Goal: Information Seeking & Learning: Find specific fact

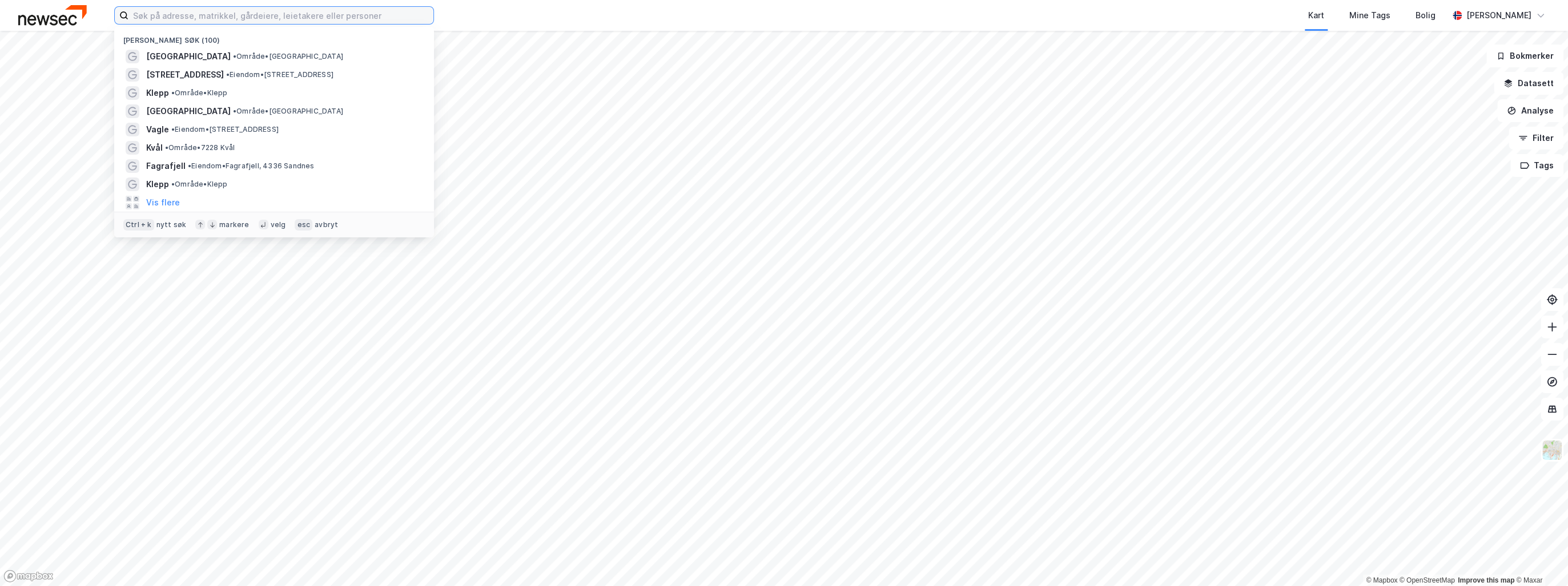
click at [179, 11] on input at bounding box center [281, 15] width 305 height 18
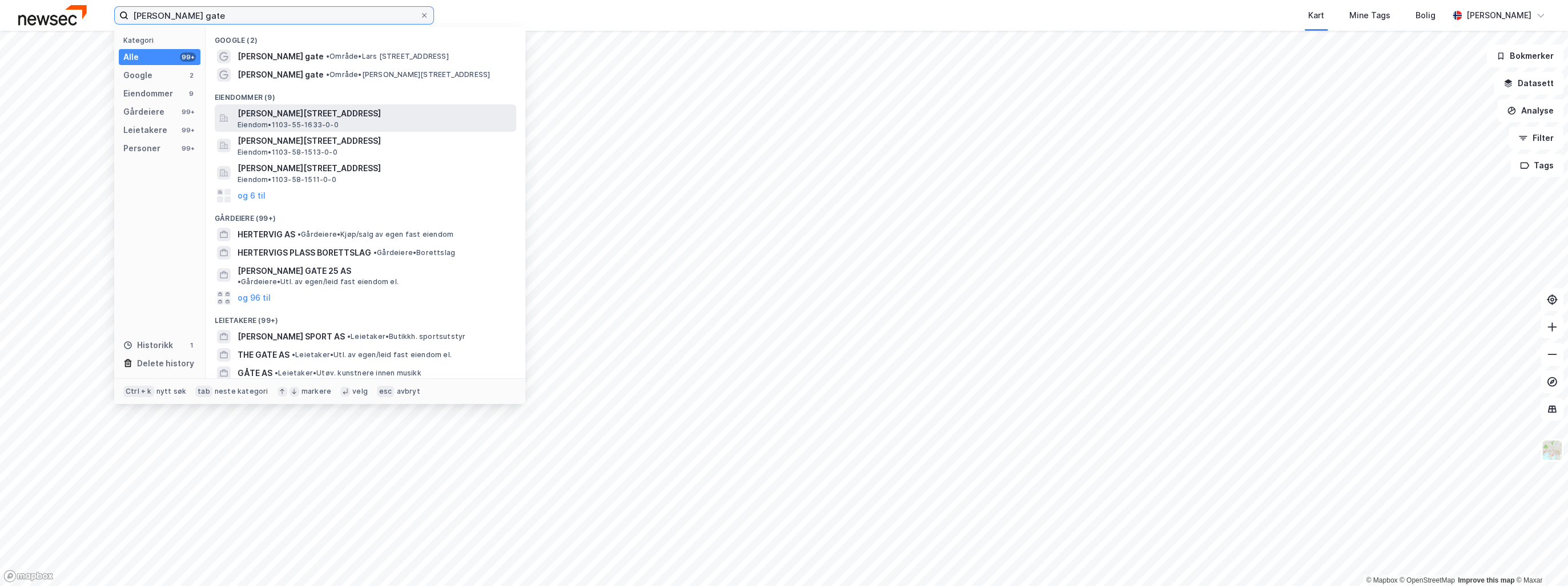
type input "[PERSON_NAME] gate"
click at [299, 114] on span "[PERSON_NAME][STREET_ADDRESS]" at bounding box center [375, 113] width 274 height 14
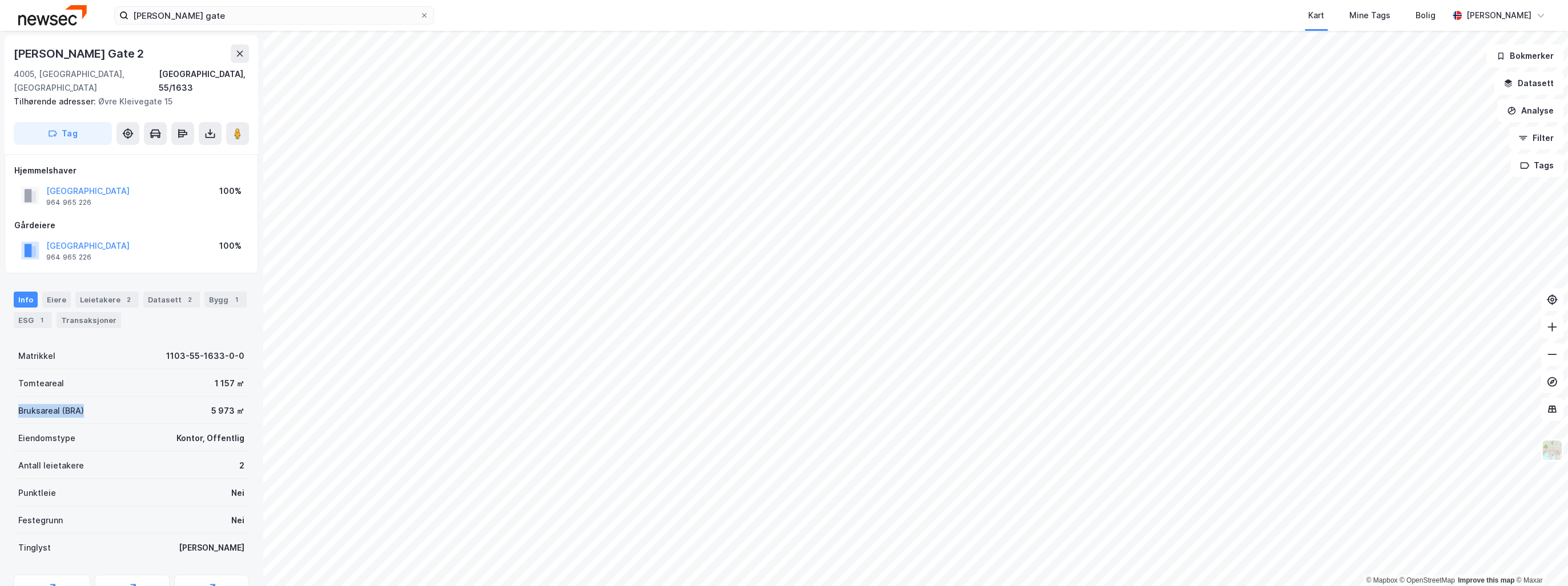
drag, startPoint x: 96, startPoint y: 395, endPoint x: 14, endPoint y: 398, distance: 82.1
click at [14, 398] on div "Bruksareal (BRA) 5 973 ㎡" at bounding box center [131, 410] width 235 height 28
